Goal: Find specific page/section: Find specific page/section

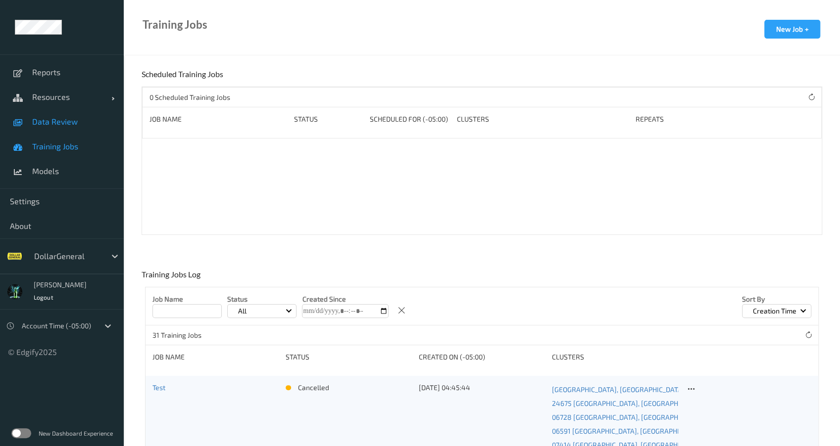
click at [60, 121] on span "Data Review" at bounding box center [73, 122] width 82 height 10
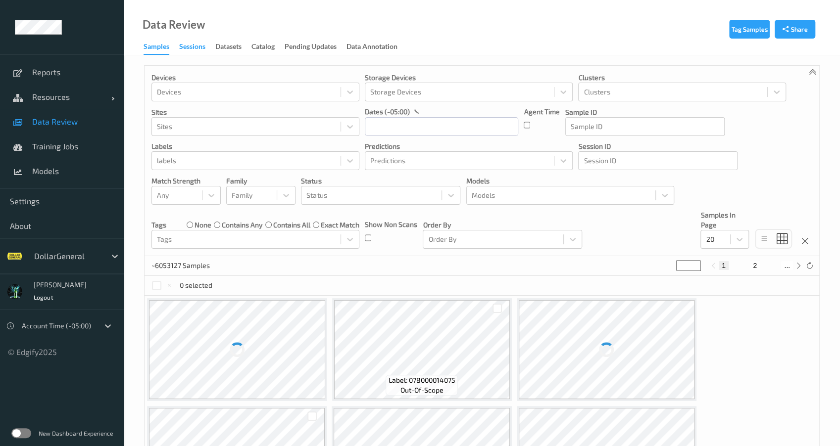
click at [185, 50] on div "Sessions" at bounding box center [192, 48] width 26 height 12
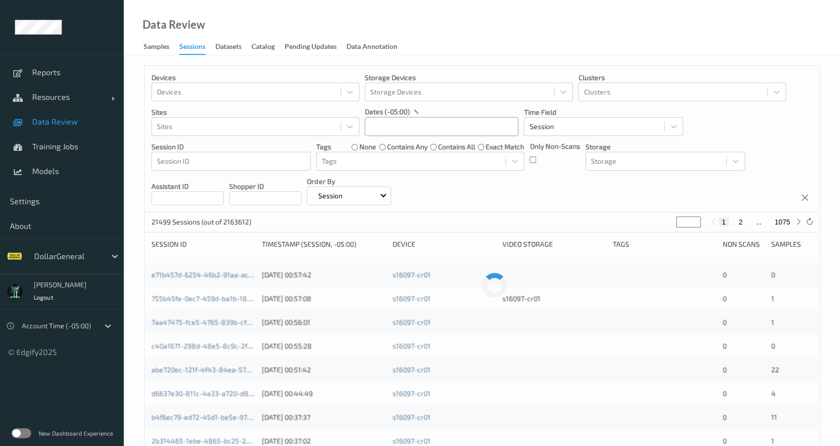
click at [391, 129] on input "text" at bounding box center [441, 126] width 153 height 19
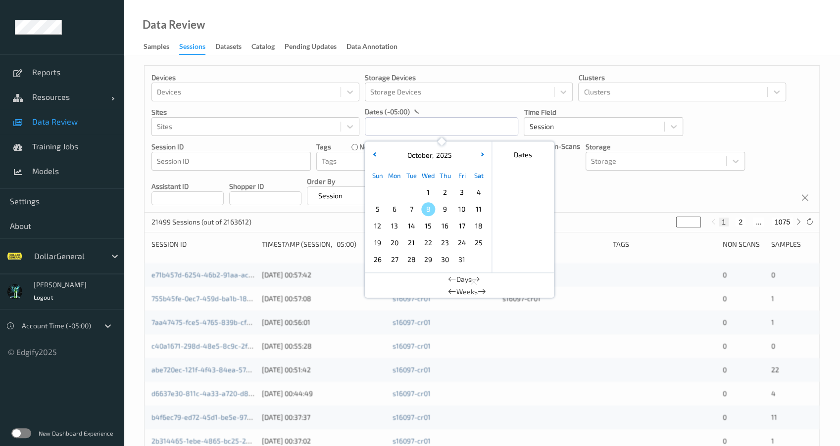
click at [373, 148] on div "[DATE]" at bounding box center [428, 155] width 123 height 19
click at [375, 153] on icon "button" at bounding box center [375, 154] width 4 height 4
click at [391, 229] on span "15" at bounding box center [394, 226] width 14 height 14
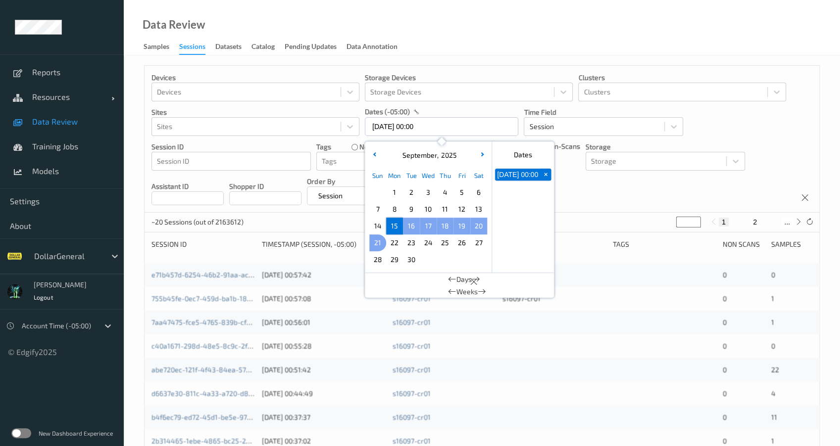
click at [371, 249] on div "21" at bounding box center [377, 243] width 17 height 17
type input "[DATE] 00:00 -> [DATE] 23:59"
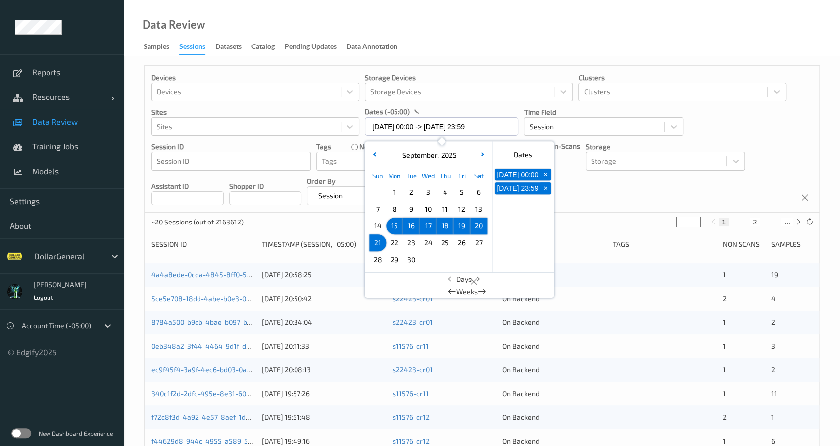
click at [301, 188] on p "Shopper ID" at bounding box center [265, 187] width 72 height 10
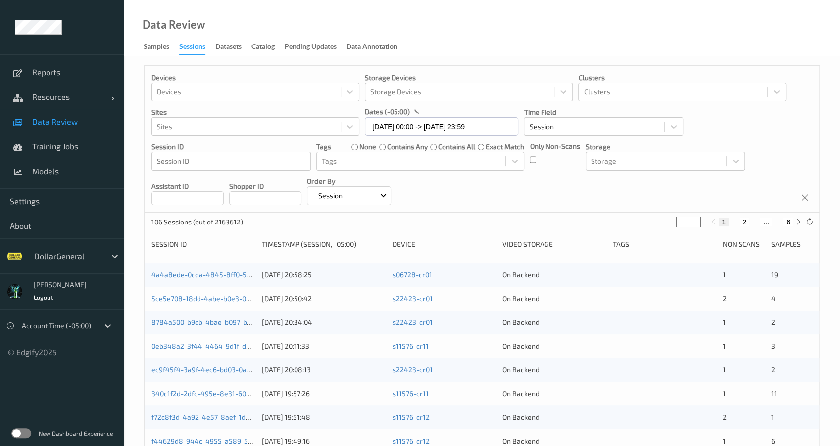
scroll to position [158, 0]
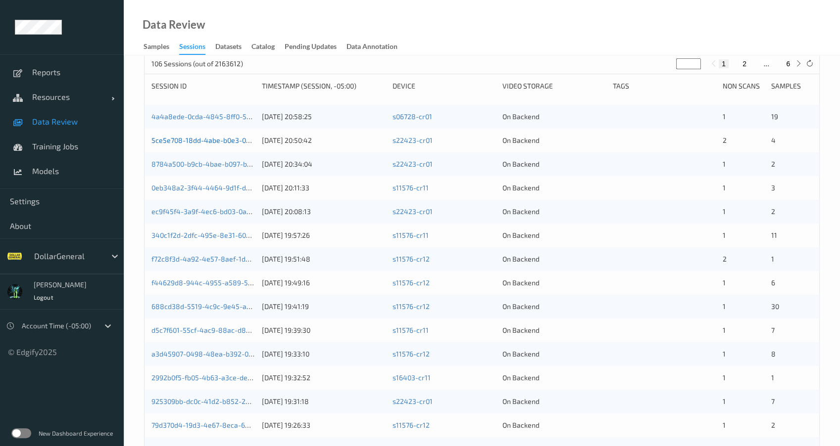
click at [241, 140] on link "5ce5e708-18dd-4abe-b0e3-0bb763c383a6" at bounding box center [220, 140] width 138 height 8
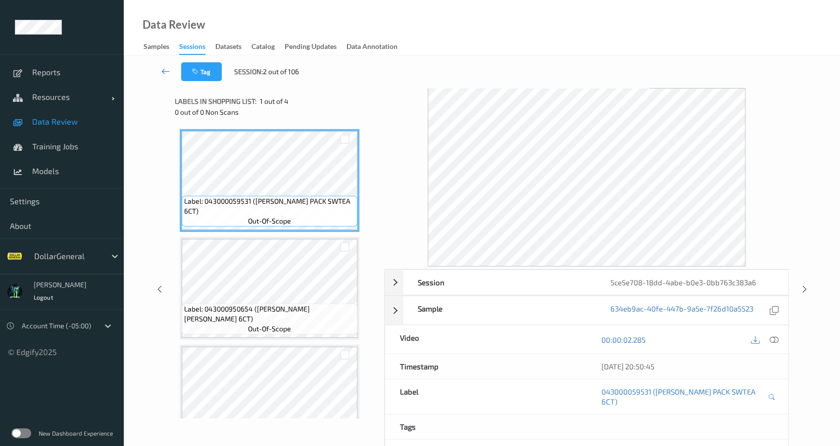
click at [160, 68] on link at bounding box center [166, 71] width 30 height 19
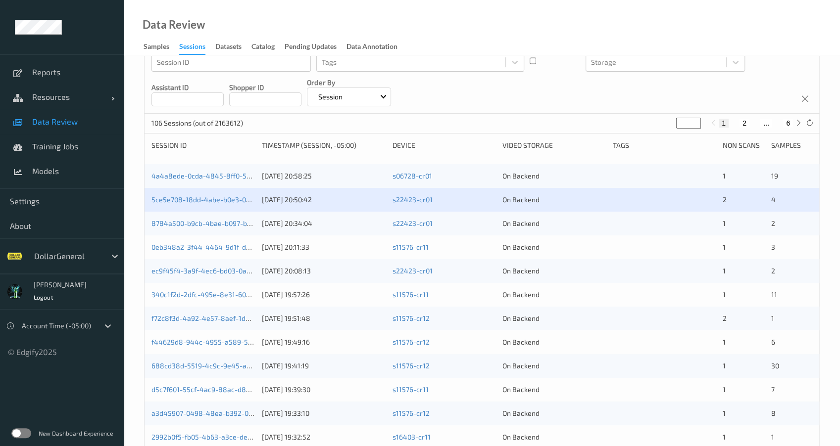
scroll to position [238, 0]
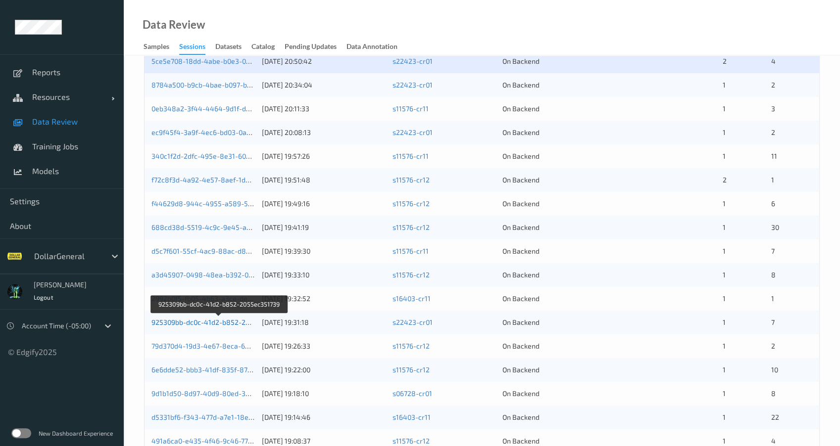
click at [205, 319] on link "925309bb-dc0c-41d2-b852-2055ec351739" at bounding box center [219, 322] width 136 height 8
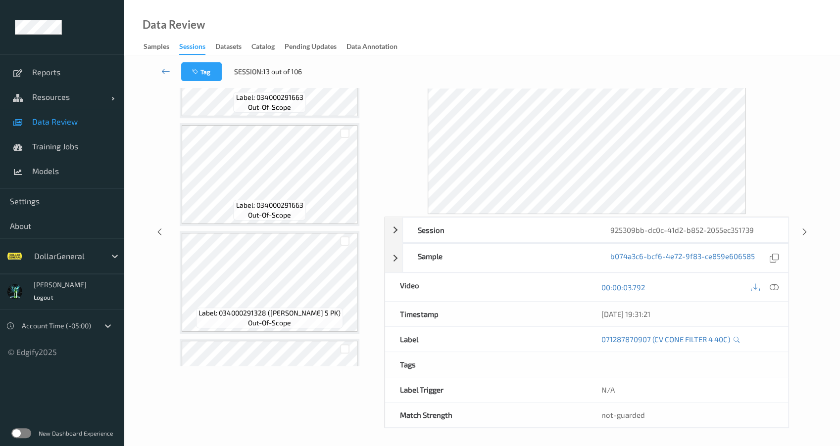
scroll to position [465, 0]
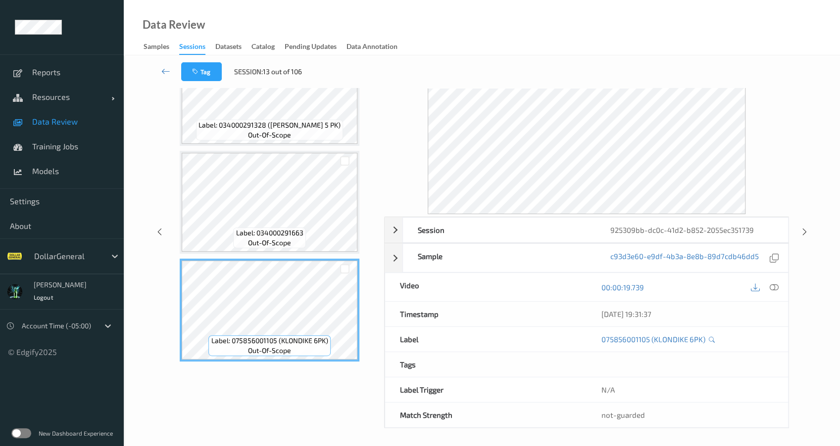
click at [269, 247] on span "out-of-scope" at bounding box center [269, 243] width 43 height 10
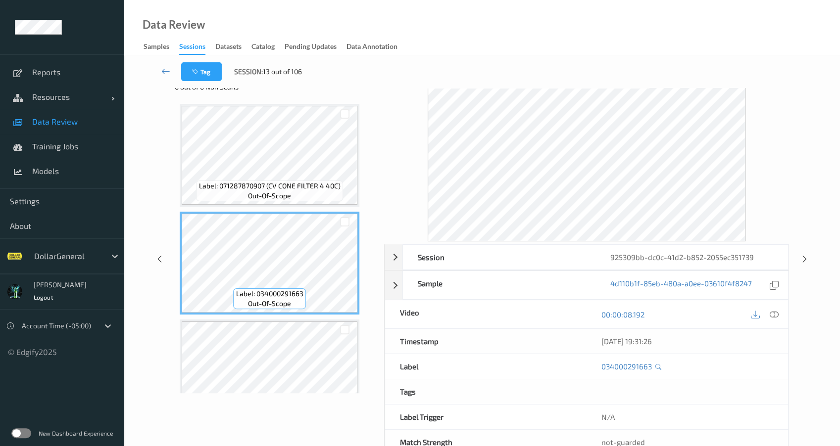
scroll to position [0, 0]
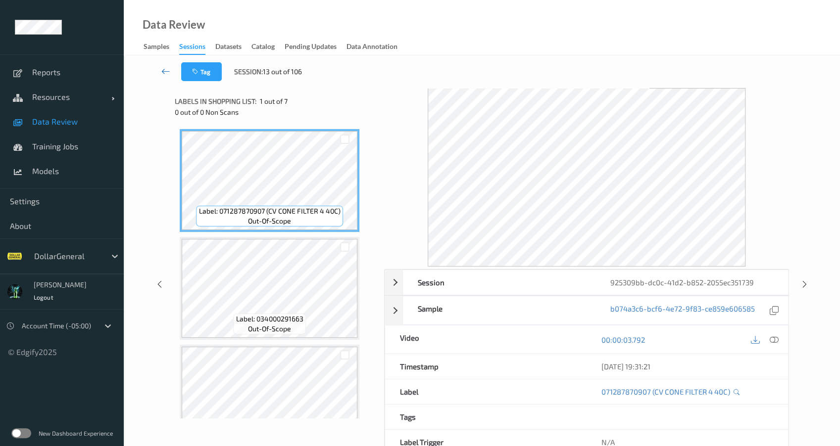
click at [163, 65] on link at bounding box center [166, 71] width 30 height 19
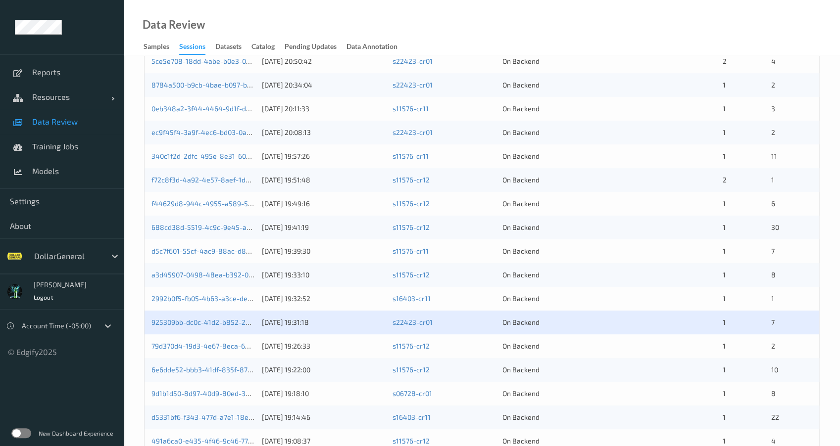
scroll to position [332, 0]
